Goal: Task Accomplishment & Management: Complete application form

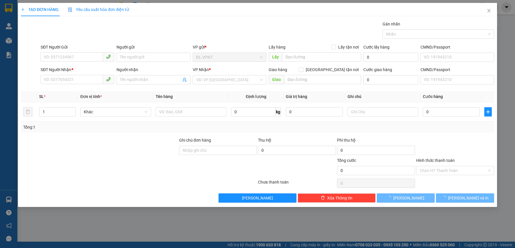
click at [87, 56] on input "SĐT Người Gửi" at bounding box center [72, 56] width 62 height 9
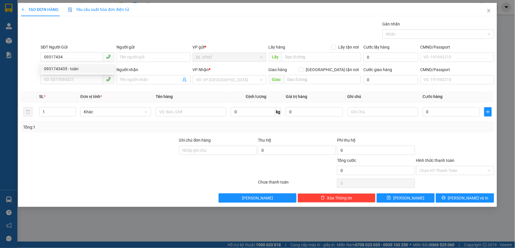
click at [66, 67] on div "0931743435 - toàn" at bounding box center [77, 69] width 67 height 6
type input "0931743435"
type input "toàn"
type input "0359385314"
type input "THẢO"
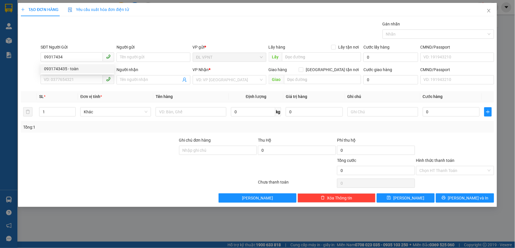
type input "1/18 [PERSON_NAME] P4 Q. [GEOGRAPHIC_DATA]"
type input "100.000"
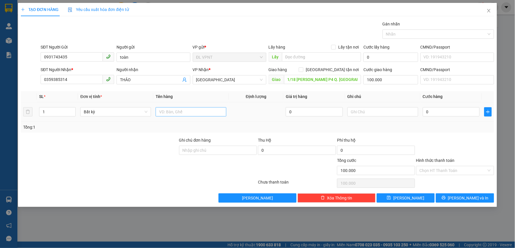
type input "0931743435"
click at [191, 114] on input "text" at bounding box center [190, 111] width 71 height 9
paste input "Ụ"
paste input "Đ"
type input "1 CỤC ĐEN"
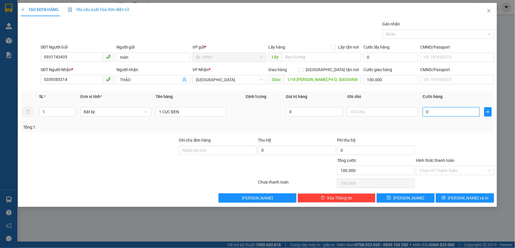
click at [438, 113] on input "0" at bounding box center [450, 111] width 57 height 9
type input "3"
type input "100.003"
type input "30"
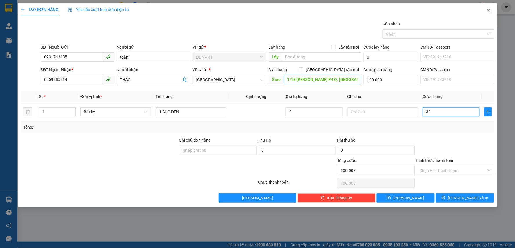
type input "100.030"
click at [438, 175] on input "Hình thức thanh toán" at bounding box center [452, 170] width 67 height 9
type input "30.000"
type input "130.000"
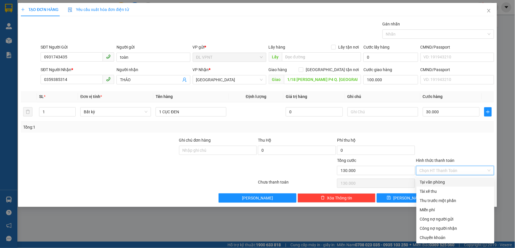
click at [438, 180] on div "Tại văn phòng" at bounding box center [455, 182] width 78 height 9
type input "0"
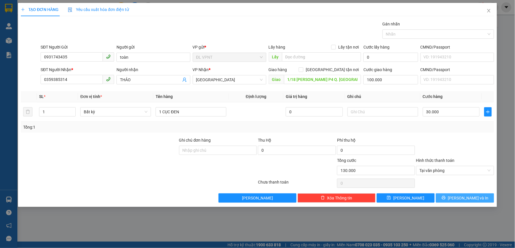
click at [450, 198] on button "[PERSON_NAME] và In" at bounding box center [464, 198] width 58 height 9
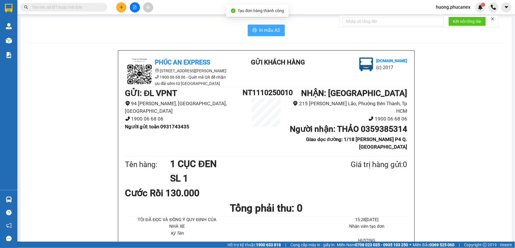
click at [271, 33] on span "In mẫu A5" at bounding box center [269, 30] width 21 height 7
click at [121, 6] on icon "plus" at bounding box center [121, 7] width 4 height 4
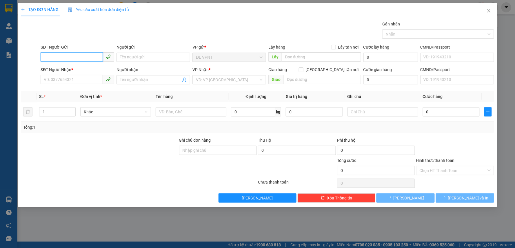
click at [81, 57] on input "SĐT Người Gửi" at bounding box center [72, 56] width 62 height 9
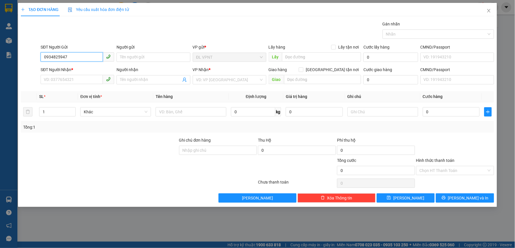
click at [49, 56] on input "0934825947" at bounding box center [72, 56] width 62 height 9
type input "0394825947"
click at [67, 66] on div "0394825947 - DIỆU" at bounding box center [77, 69] width 67 height 6
type input "DIỆU"
type input "0347607765"
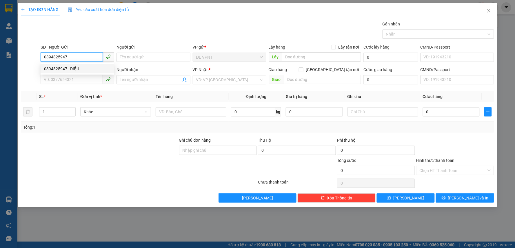
type input "khang"
type input "0394825947"
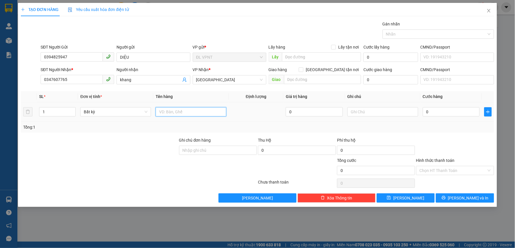
click at [181, 115] on input "text" at bounding box center [190, 111] width 71 height 9
type input "1 TX"
click at [437, 112] on input "0" at bounding box center [450, 111] width 57 height 9
type input "4"
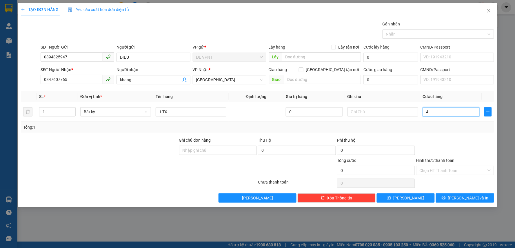
type input "4"
type input "40"
click at [441, 169] on input "Hình thức thanh toán" at bounding box center [452, 170] width 67 height 9
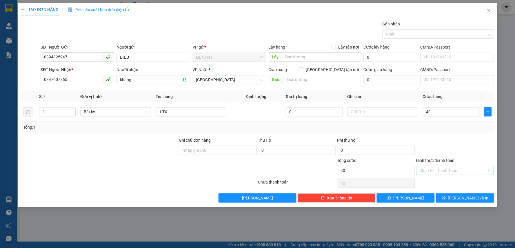
type input "40.000"
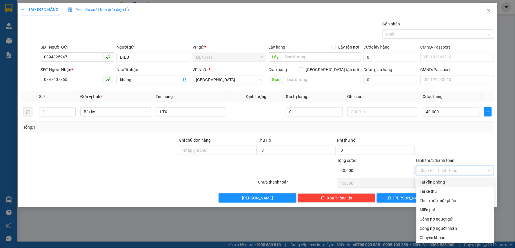
click at [433, 178] on div "Tại văn phòng" at bounding box center [455, 182] width 78 height 9
type input "0"
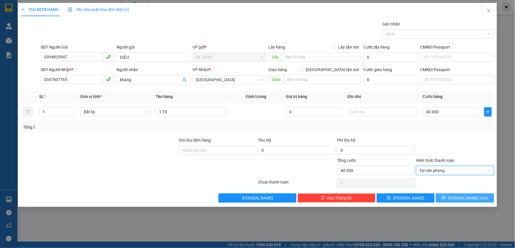
click at [445, 200] on icon "printer" at bounding box center [443, 198] width 4 height 4
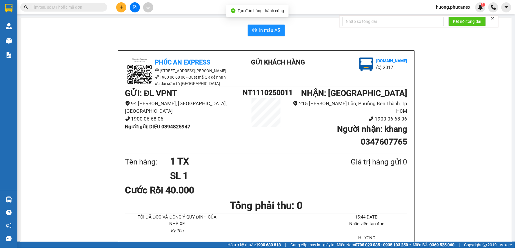
click at [273, 27] on span "In mẫu A5" at bounding box center [269, 30] width 21 height 7
